Goal: Task Accomplishment & Management: Complete application form

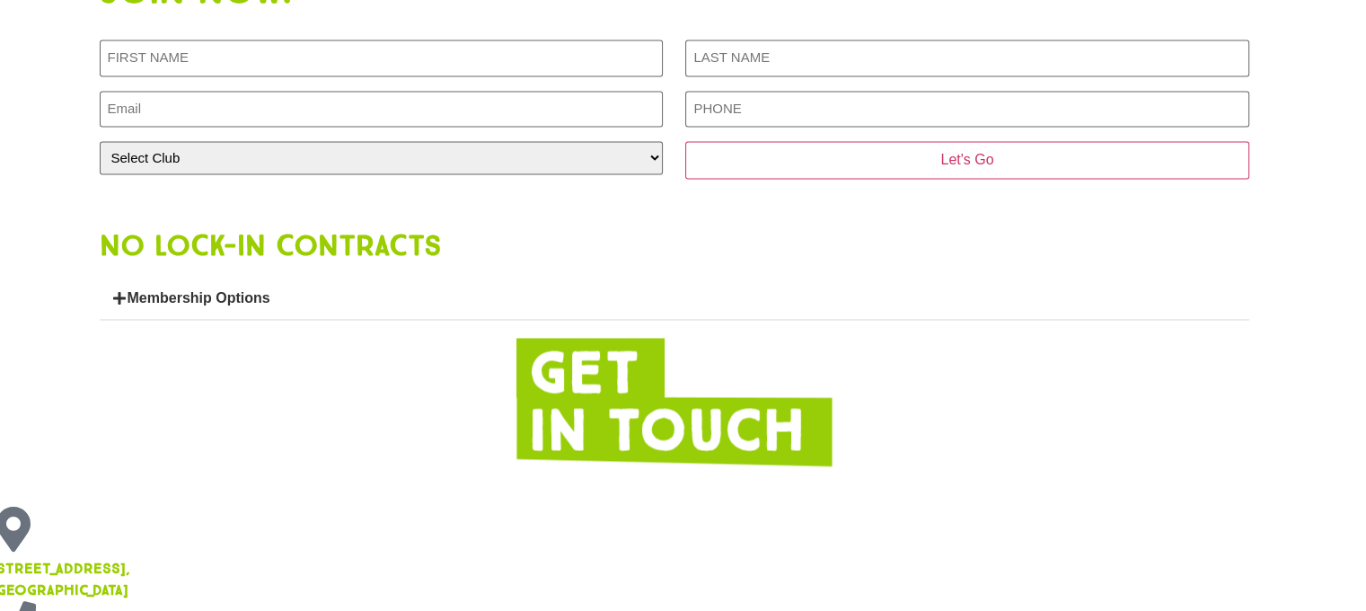
scroll to position [2673, 9]
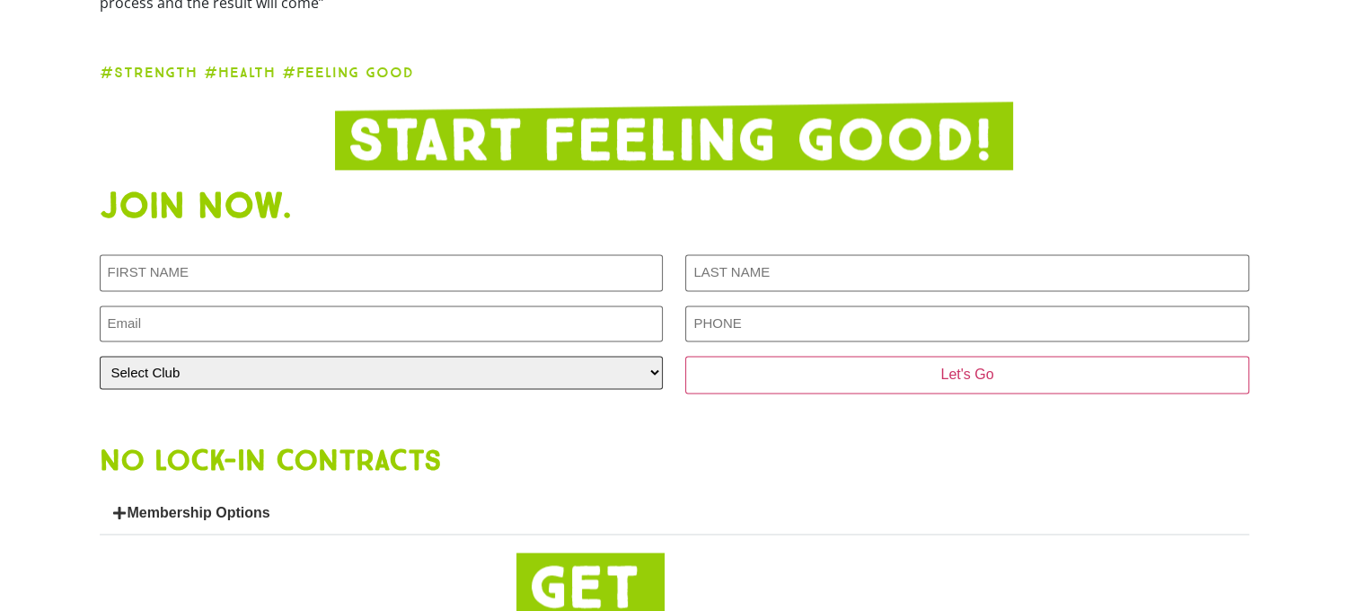
click at [464, 356] on select "Select Club [GEOGRAPHIC_DATA] [GEOGRAPHIC_DATA] [GEOGRAPHIC_DATA] [GEOGRAPHIC_D…" at bounding box center [381, 372] width 563 height 33
click at [386, 190] on h1 "Join now." at bounding box center [675, 206] width 1150 height 36
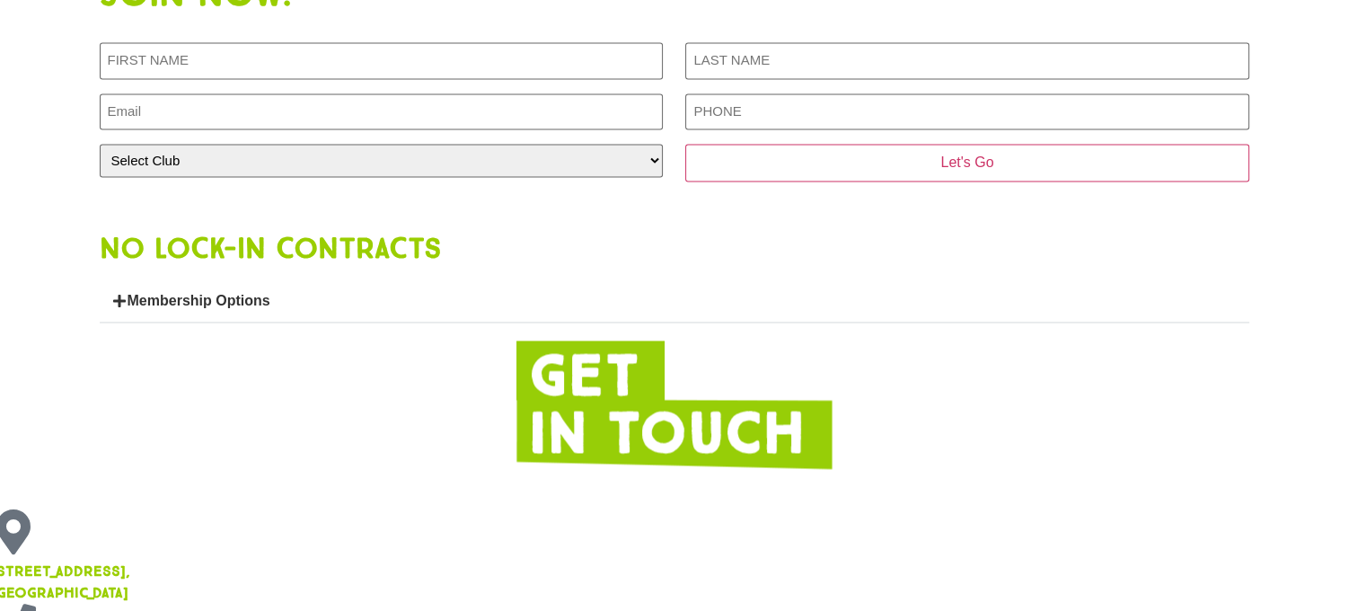
scroll to position [2887, 9]
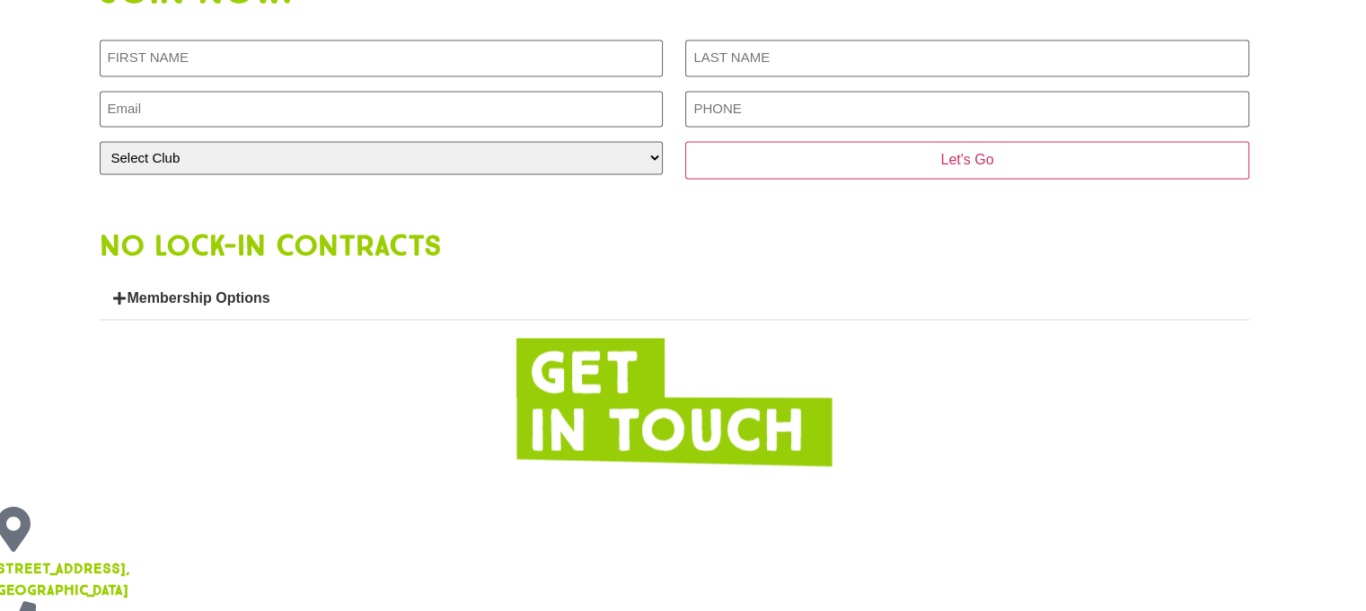
click at [128, 290] on link "Membership Options" at bounding box center [199, 297] width 143 height 15
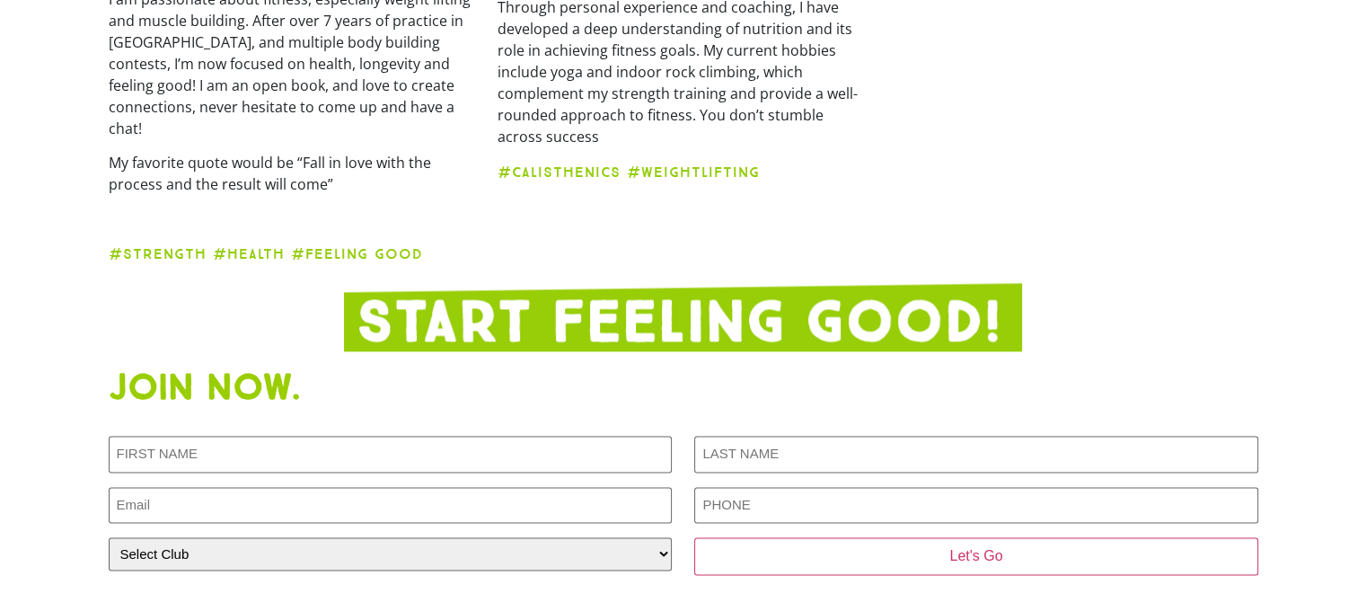
scroll to position [2496, 0]
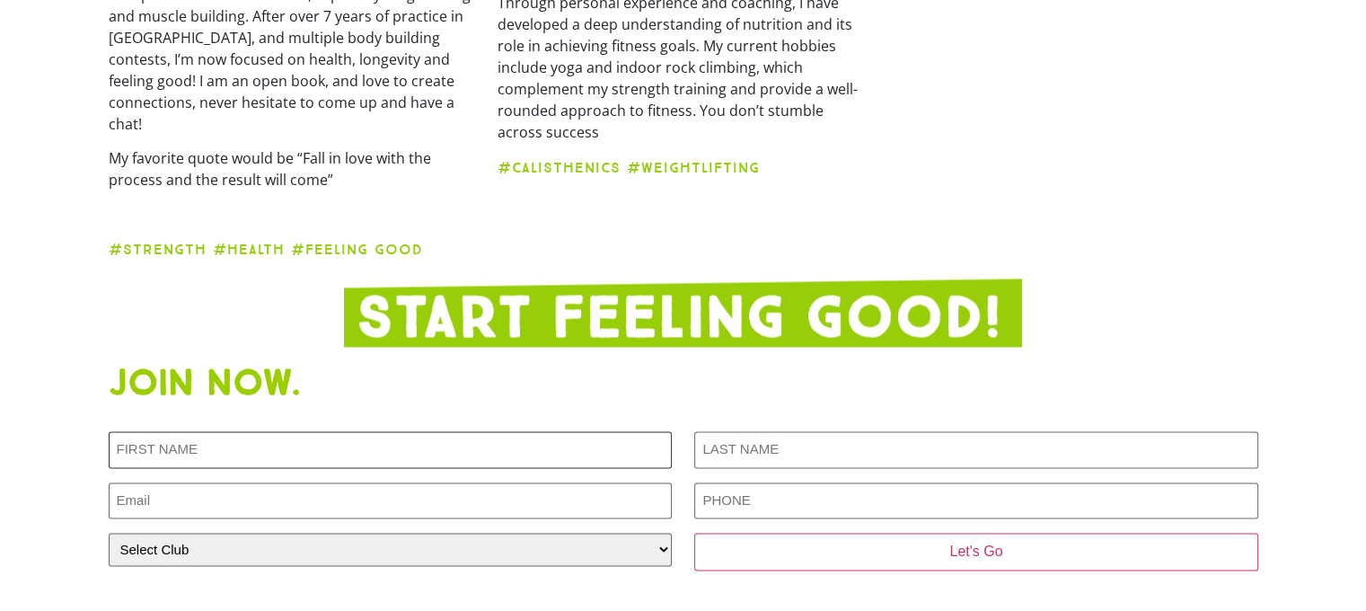
click at [133, 431] on input "First NAME (Required)" at bounding box center [390, 449] width 563 height 37
type input "Liya"
type input "[PERSON_NAME]"
type input "[EMAIL_ADDRESS][DOMAIN_NAME]"
type input "0490787089"
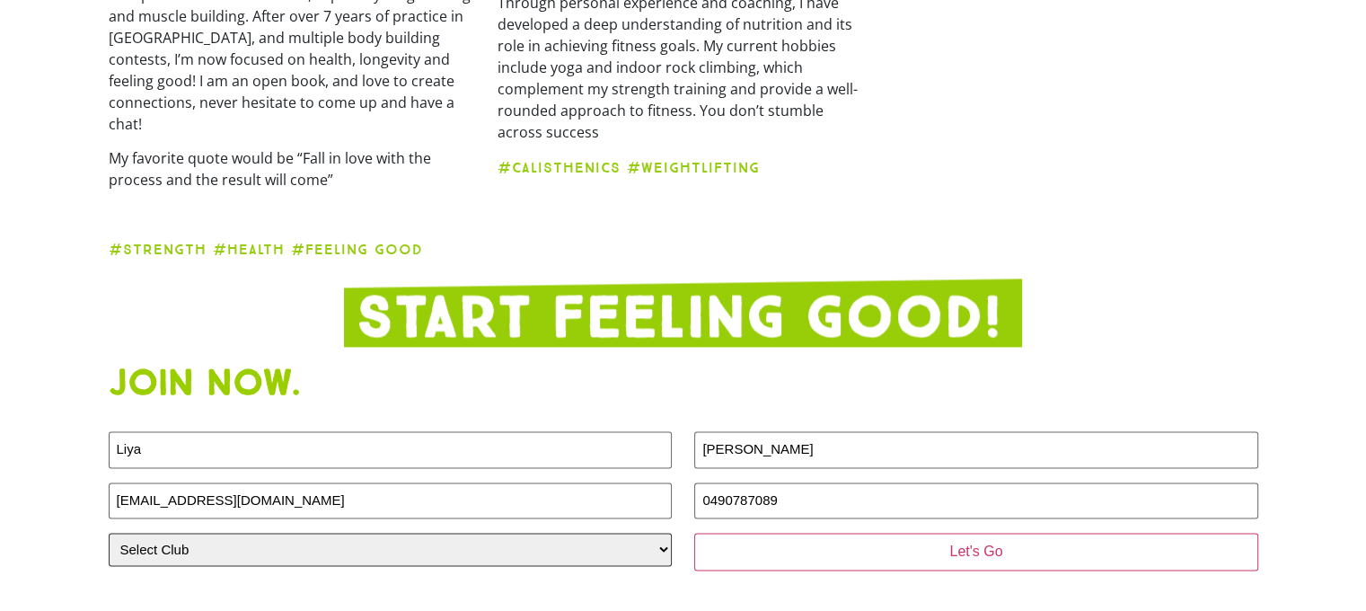
click at [272, 533] on select "Select Club [GEOGRAPHIC_DATA] [GEOGRAPHIC_DATA] [GEOGRAPHIC_DATA] [GEOGRAPHIC_D…" at bounding box center [390, 549] width 563 height 33
select select "[GEOGRAPHIC_DATA]"
click at [109, 533] on select "Select Club [GEOGRAPHIC_DATA] [GEOGRAPHIC_DATA] [GEOGRAPHIC_DATA] [GEOGRAPHIC_D…" at bounding box center [390, 549] width 563 height 33
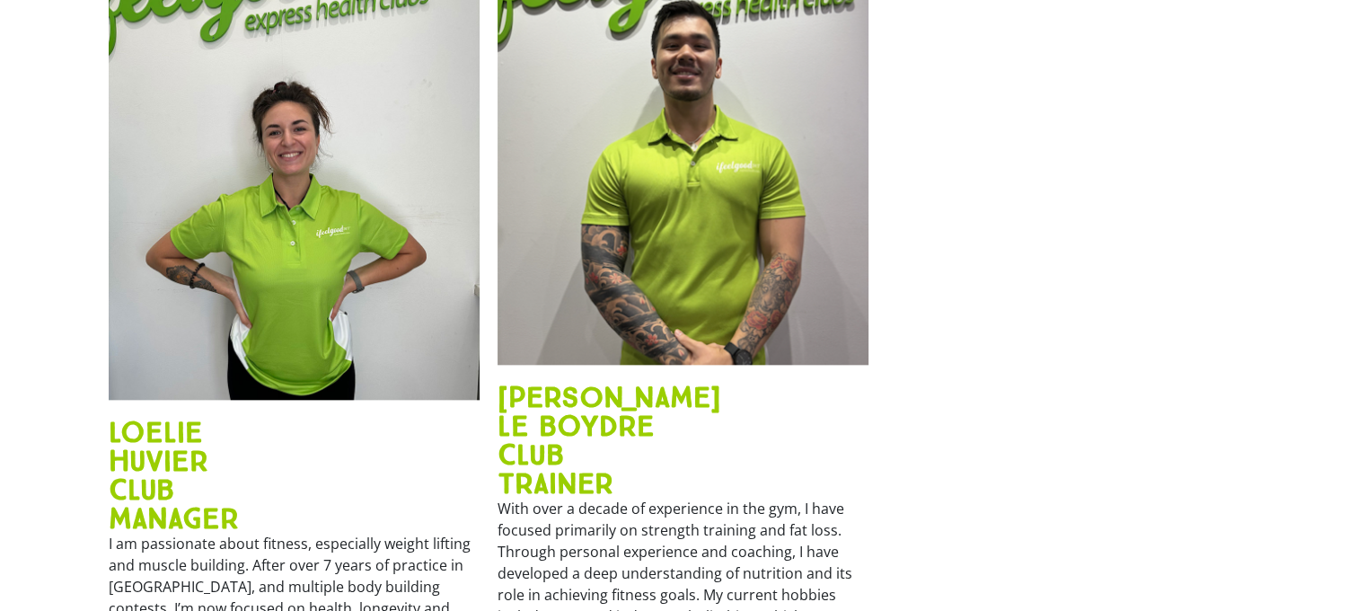
scroll to position [1946, 0]
